Goal: Task Accomplishment & Management: Manage account settings

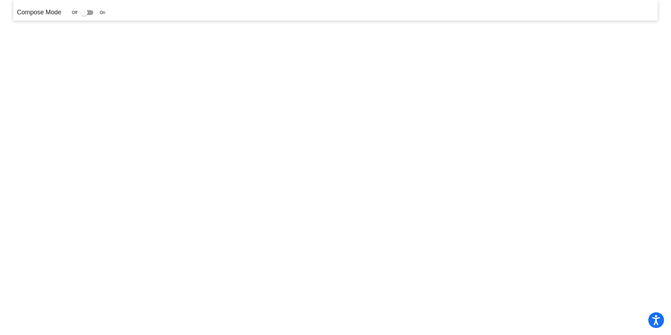
click at [86, 13] on div at bounding box center [84, 12] width 7 height 7
click at [84, 15] on input "checkbox" at bounding box center [84, 15] width 0 height 0
click at [88, 12] on div at bounding box center [84, 12] width 7 height 7
click at [84, 15] on input "checkbox" at bounding box center [84, 15] width 0 height 0
checkbox input "false"
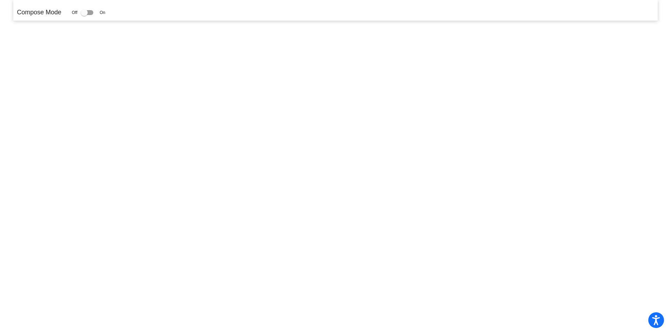
drag, startPoint x: 88, startPoint y: 12, endPoint x: 103, endPoint y: 13, distance: 15.4
click at [103, 13] on div "Off On" at bounding box center [89, 12] width 34 height 8
drag, startPoint x: 83, startPoint y: 13, endPoint x: 112, endPoint y: 13, distance: 28.7
click at [112, 13] on div "Compose Mode Off On" at bounding box center [335, 12] width 637 height 9
